Goal: Information Seeking & Learning: Learn about a topic

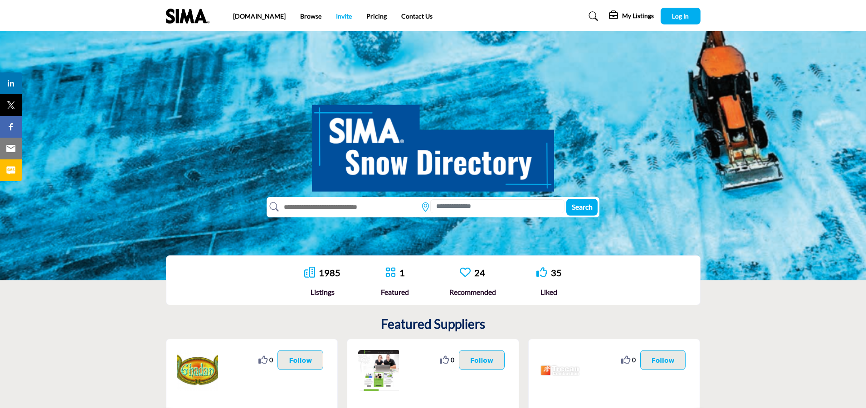
click at [336, 18] on link "Invite" at bounding box center [344, 16] width 16 height 8
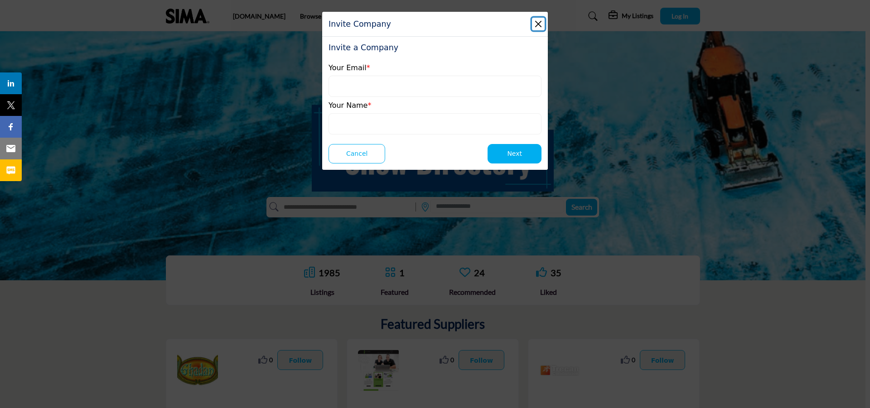
click at [537, 26] on button "Close" at bounding box center [538, 24] width 13 height 13
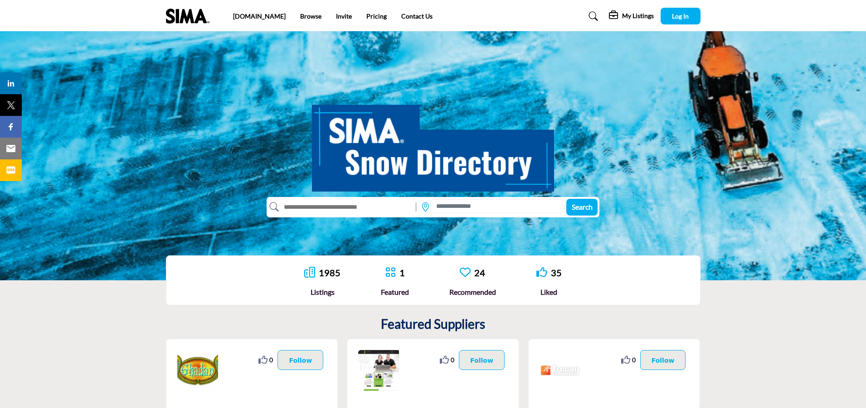
click at [366, 20] on li "Pricing" at bounding box center [376, 16] width 20 height 10
click at [366, 17] on link "Pricing" at bounding box center [376, 16] width 20 height 8
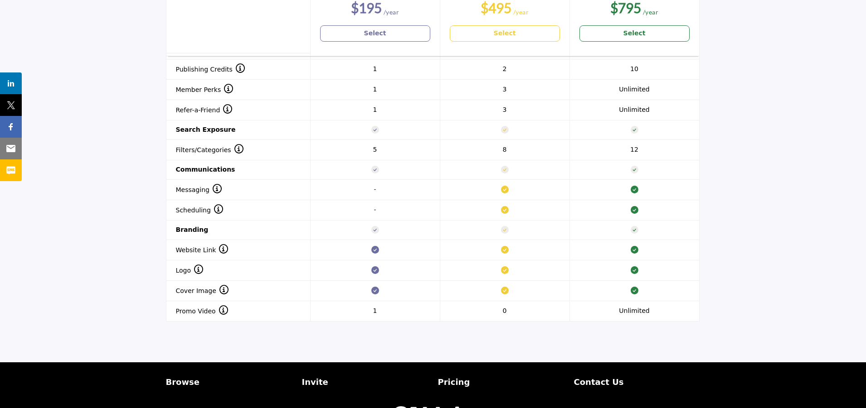
scroll to position [824, 0]
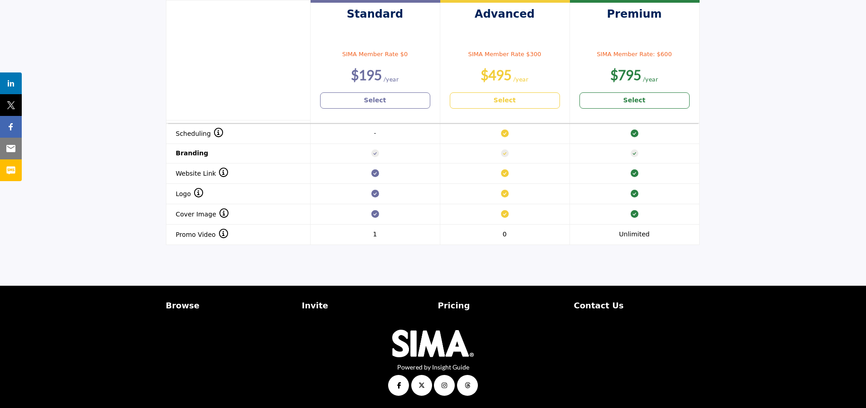
click at [676, 311] on p "Contact Us" at bounding box center [637, 306] width 126 height 12
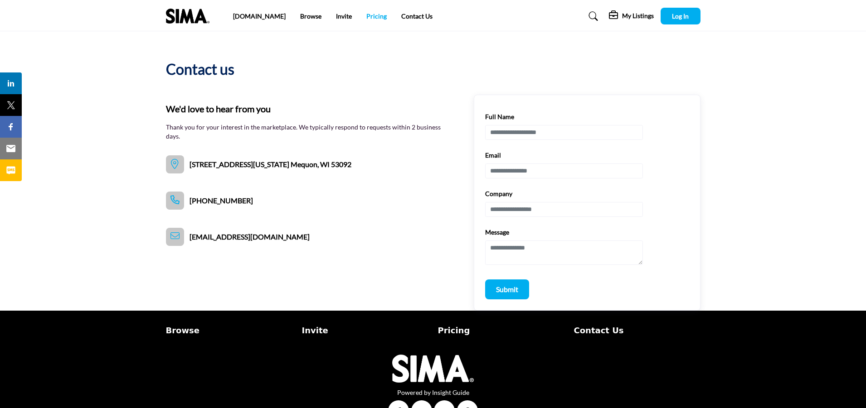
click at [366, 16] on link "Pricing" at bounding box center [376, 16] width 20 height 8
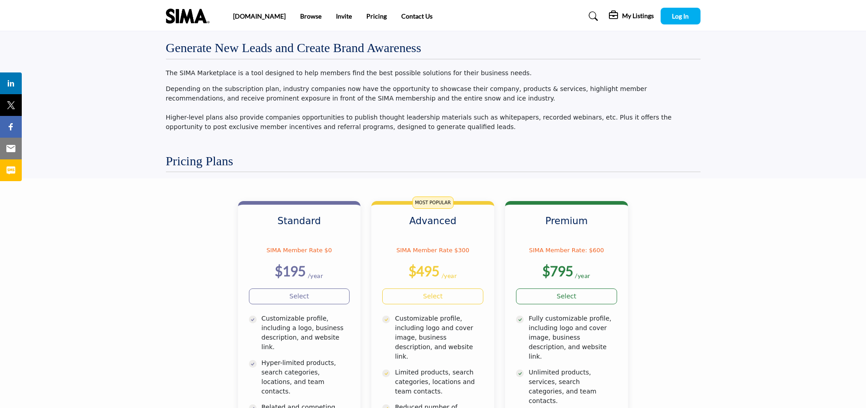
click at [401, 17] on link "Contact Us" at bounding box center [416, 16] width 31 height 8
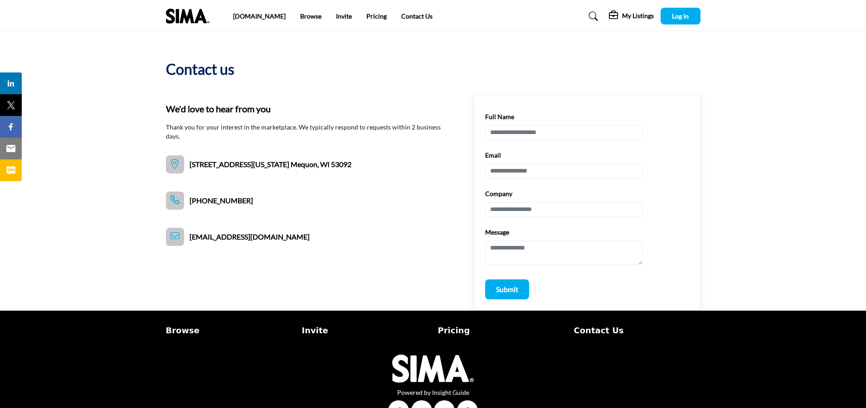
click at [208, 83] on div "Contact us We'd love to hear from you Thank you for your interest in the market…" at bounding box center [433, 171] width 534 height 280
click at [207, 53] on div "Contact us We'd love to hear from you Thank you for your interest in the market…" at bounding box center [433, 171] width 534 height 280
click at [224, 61] on h2 "Contact us" at bounding box center [200, 69] width 68 height 22
click at [177, 102] on b "We'd love to hear from you" at bounding box center [218, 109] width 105 height 14
